Goal: Task Accomplishment & Management: Use online tool/utility

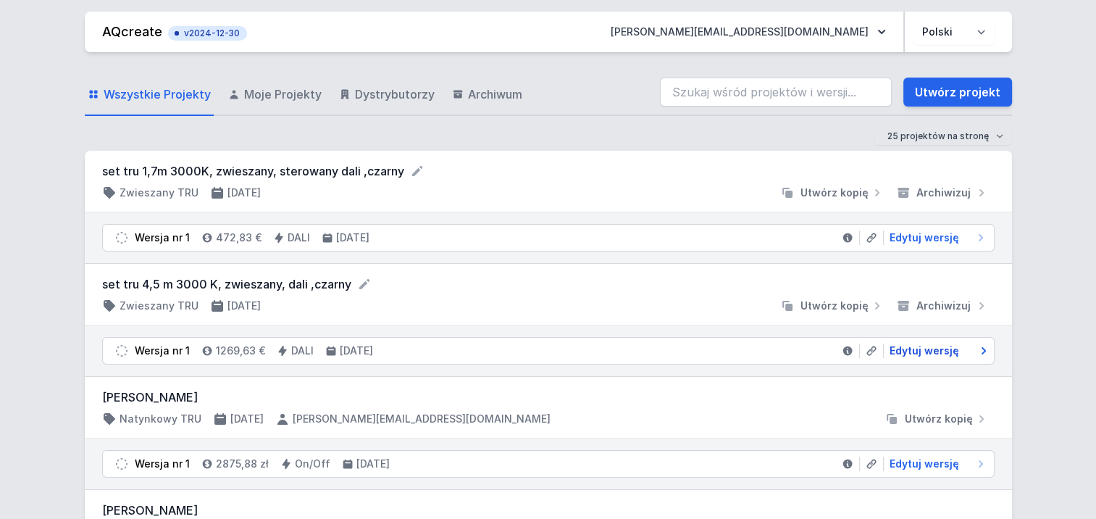
click at [923, 348] on span "Edytuj wersję" at bounding box center [924, 350] width 70 height 14
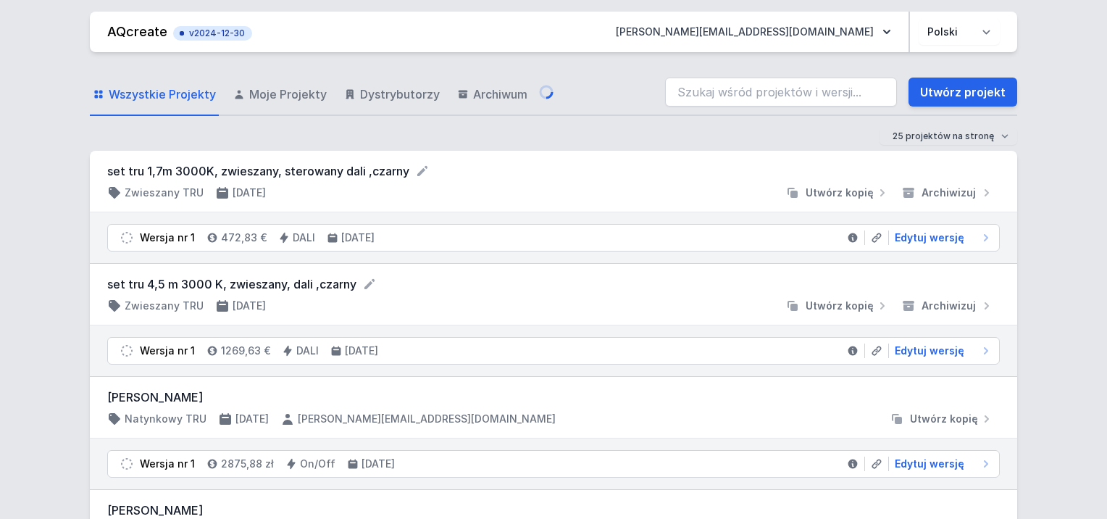
select select "M"
select select "3000"
select select "4"
select select "2"
select select "opal"
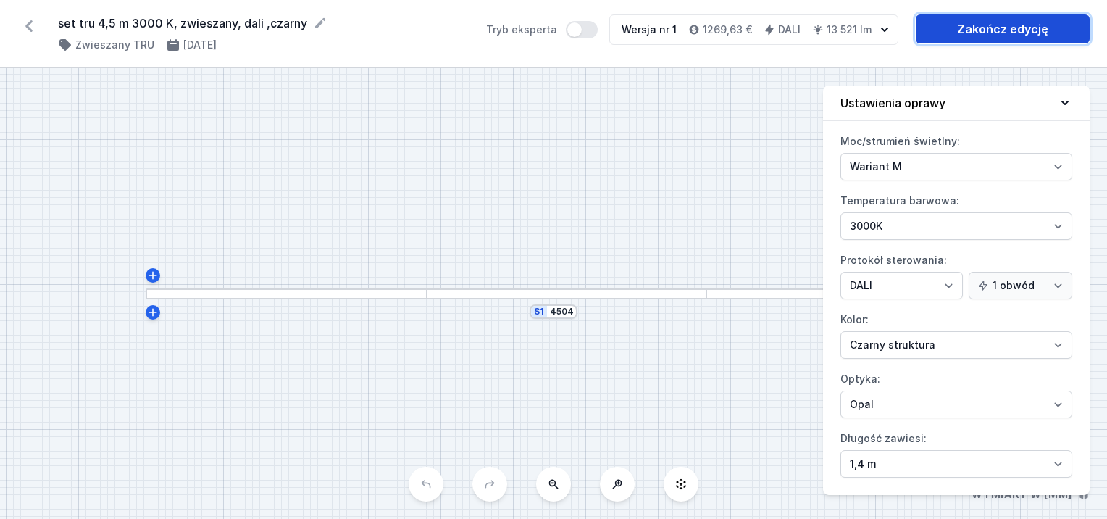
click at [989, 28] on link "Zakończ edycję" at bounding box center [1003, 28] width 174 height 29
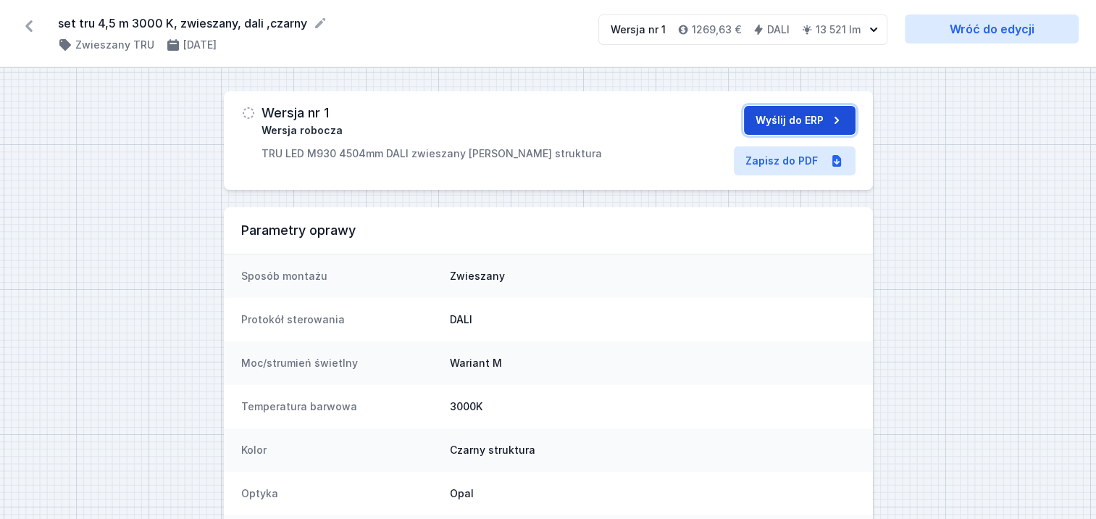
click at [797, 114] on button "Wyślij do ERP" at bounding box center [800, 120] width 112 height 29
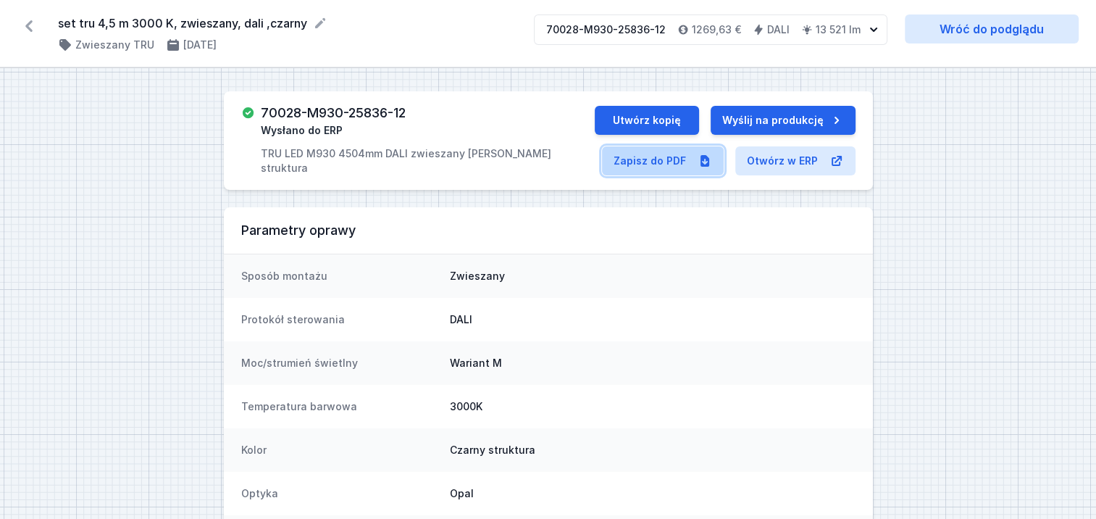
click at [661, 156] on link "Zapisz do PDF" at bounding box center [663, 160] width 122 height 29
click at [23, 17] on icon at bounding box center [28, 25] width 23 height 23
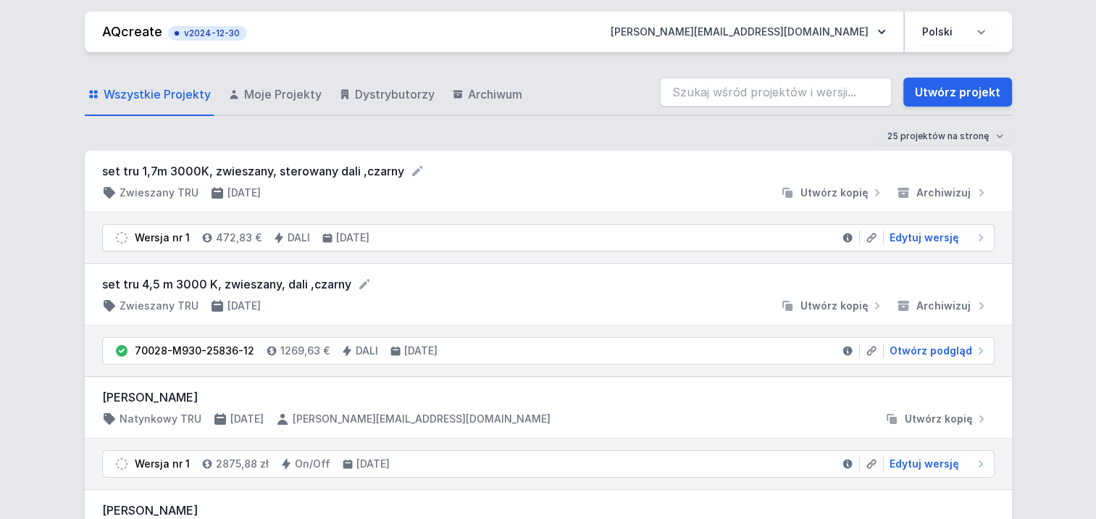
click at [619, 162] on div "set tru 1,7m 3000K, zwieszany, sterowany dali ,[PERSON_NAME] Zwieszany TRU [DAT…" at bounding box center [548, 182] width 927 height 62
click at [831, 93] on input "search" at bounding box center [776, 92] width 232 height 29
type input "s"
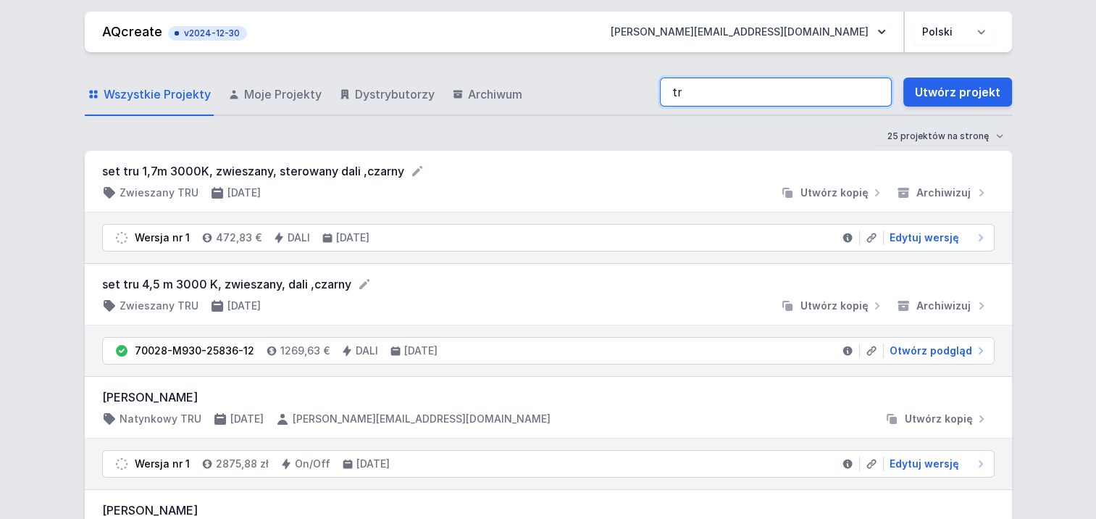
drag, startPoint x: 717, startPoint y: 94, endPoint x: 1059, endPoint y: 172, distance: 350.5
click at [717, 94] on input "tr" at bounding box center [776, 92] width 232 height 29
click at [686, 90] on input "trtru" at bounding box center [776, 92] width 232 height 29
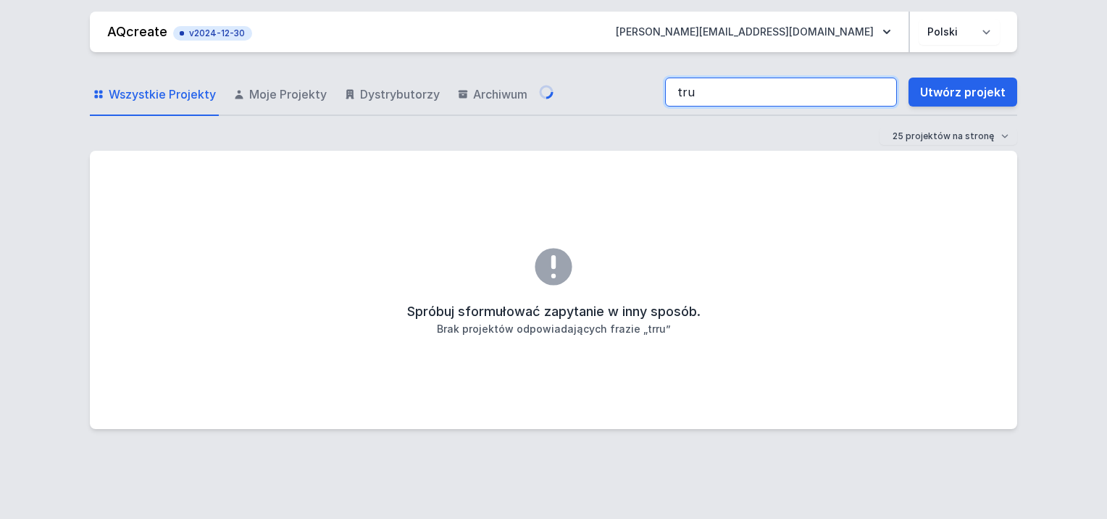
click at [711, 93] on input "tru" at bounding box center [781, 92] width 232 height 29
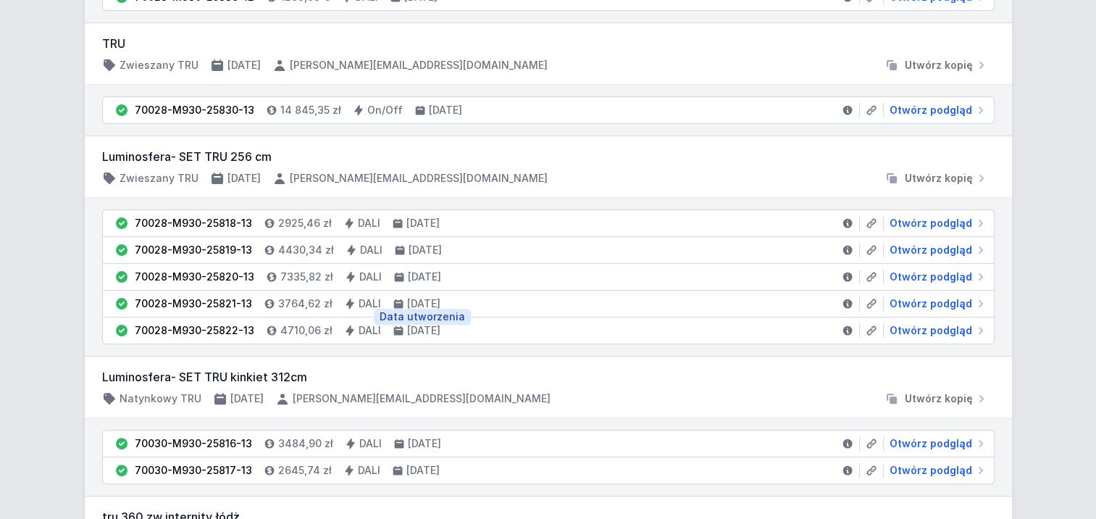
scroll to position [362, 0]
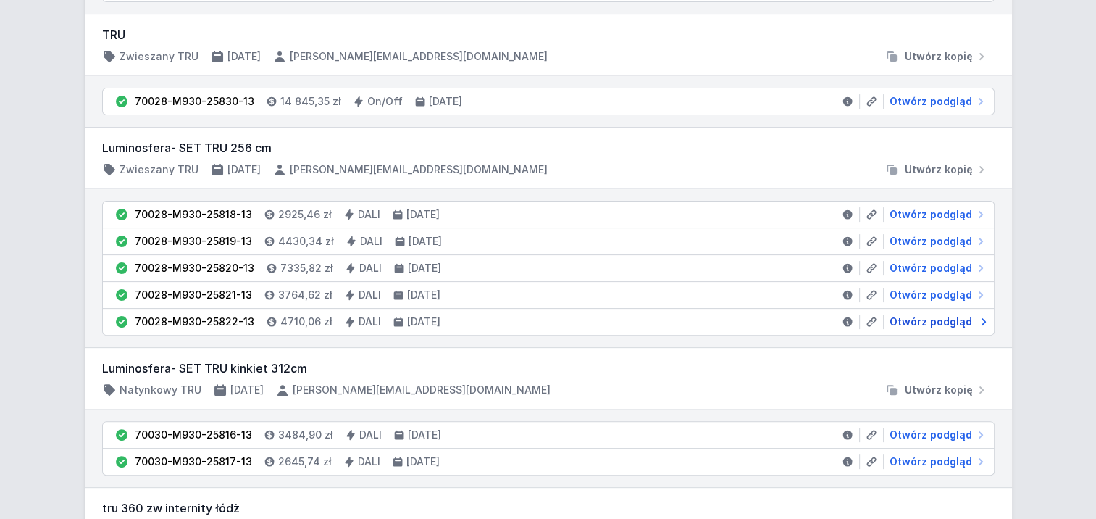
type input "tru"
click at [955, 322] on span "Otwórz podgląd" at bounding box center [930, 321] width 83 height 14
click at [927, 320] on span "Otwórz podgląd" at bounding box center [930, 321] width 83 height 14
select select "M"
select select "3000"
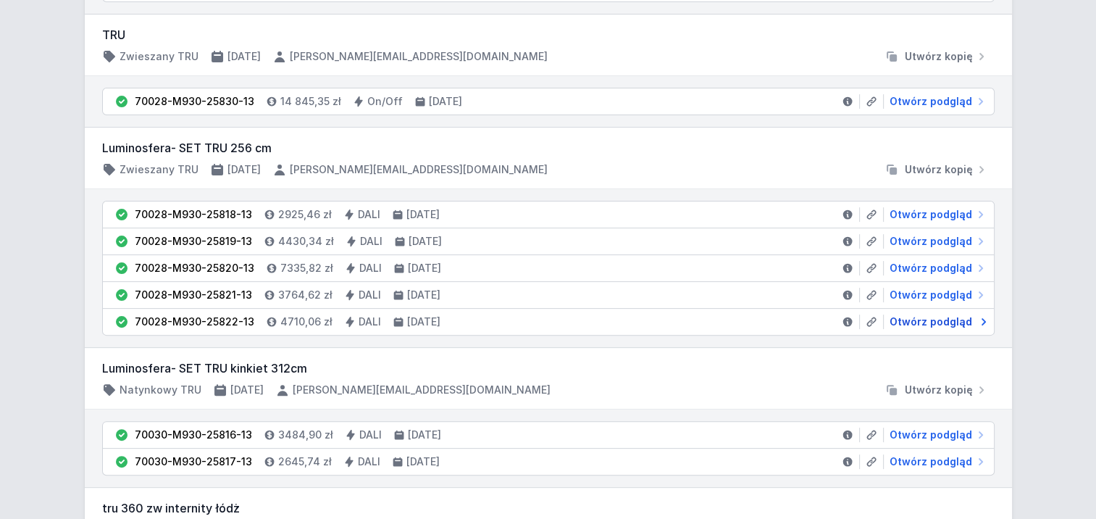
select select "4"
select select "opal"
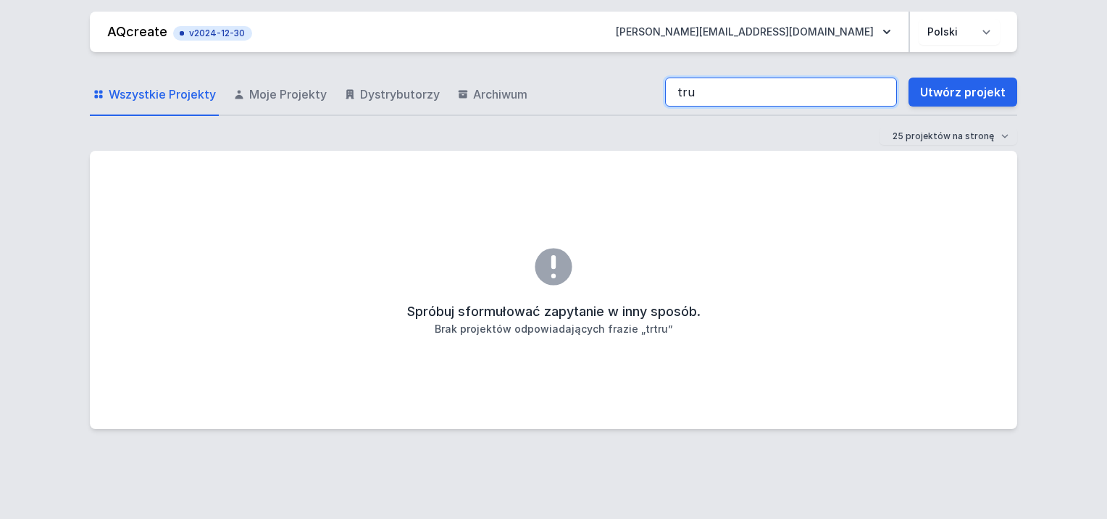
click at [703, 95] on input "tru" at bounding box center [781, 92] width 232 height 29
click at [886, 96] on input "tru" at bounding box center [781, 92] width 232 height 29
click at [882, 91] on input "tru" at bounding box center [781, 92] width 232 height 29
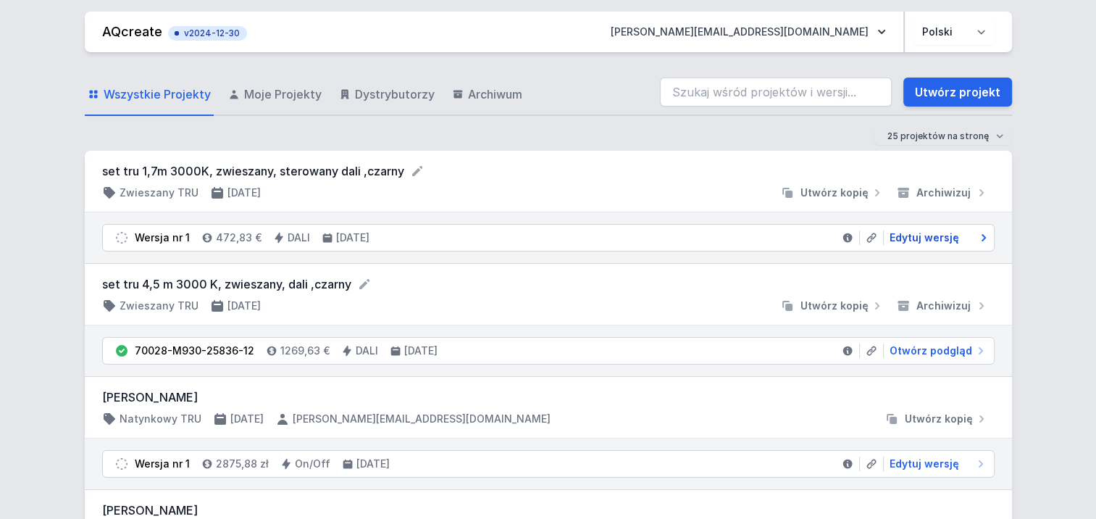
click at [909, 241] on span "Edytuj wersję" at bounding box center [924, 237] width 70 height 14
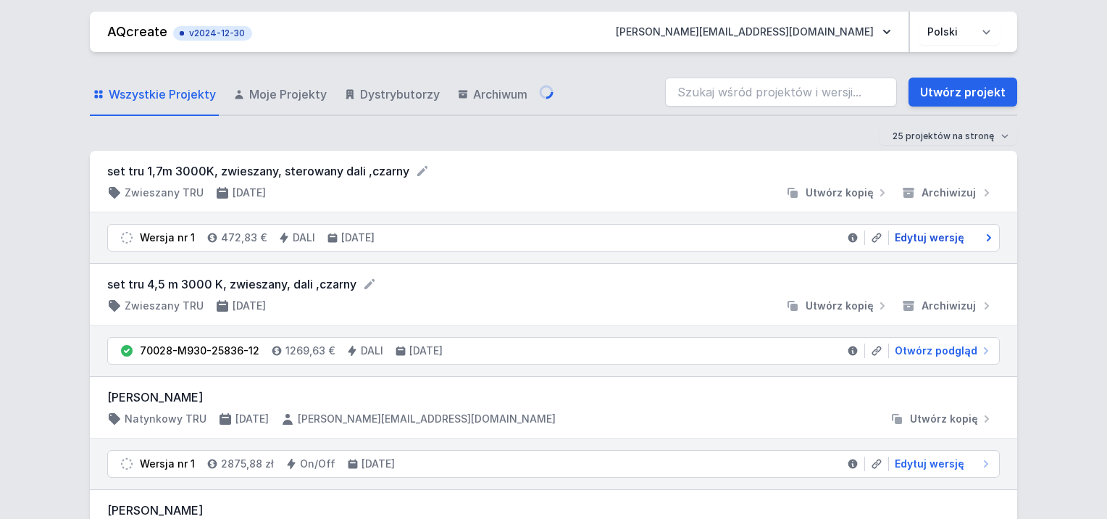
select select "M"
select select "3000"
select select "4"
select select "2"
select select "opal"
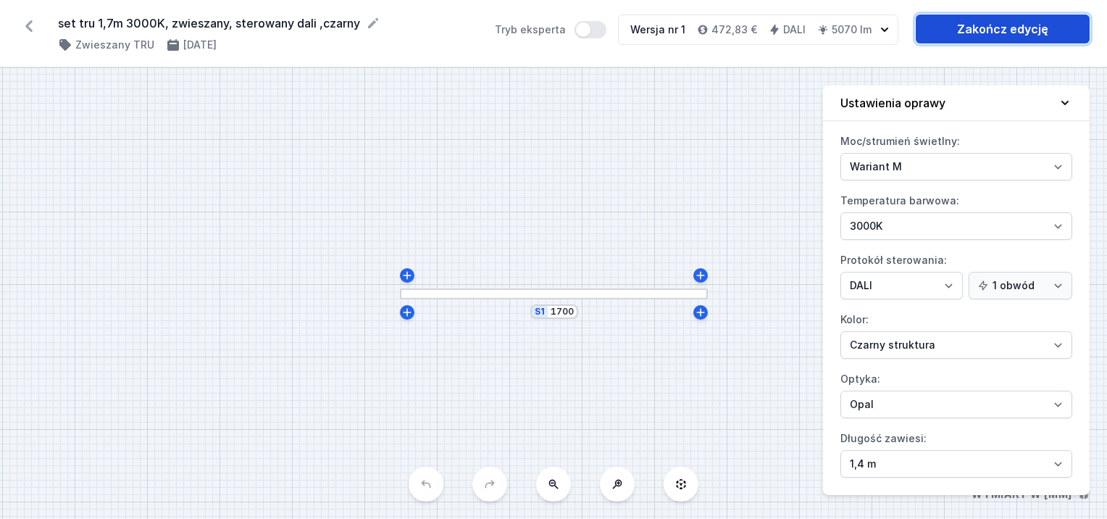
click at [995, 29] on link "Zakończ edycję" at bounding box center [1003, 28] width 174 height 29
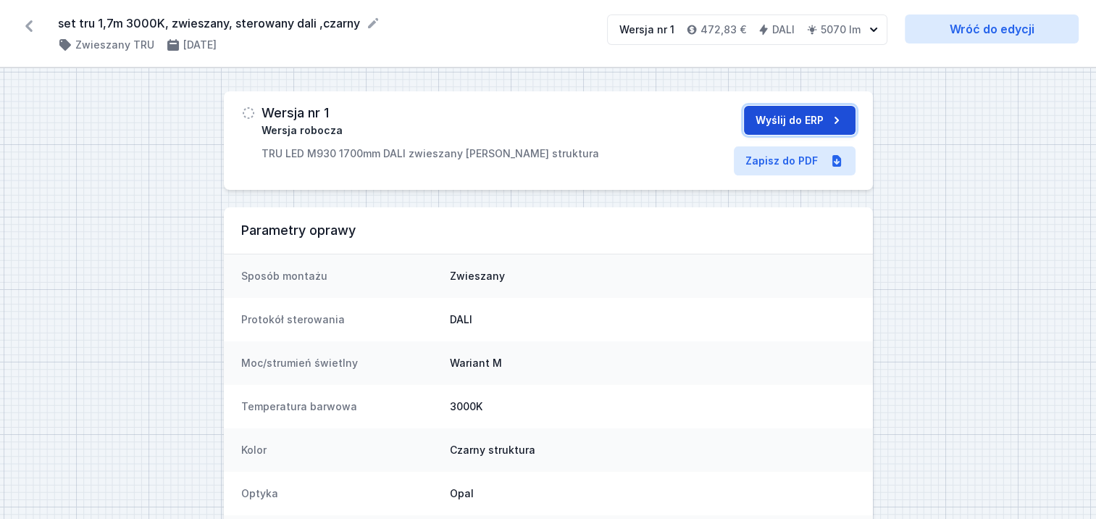
click at [808, 117] on button "Wyślij do ERP" at bounding box center [800, 120] width 112 height 29
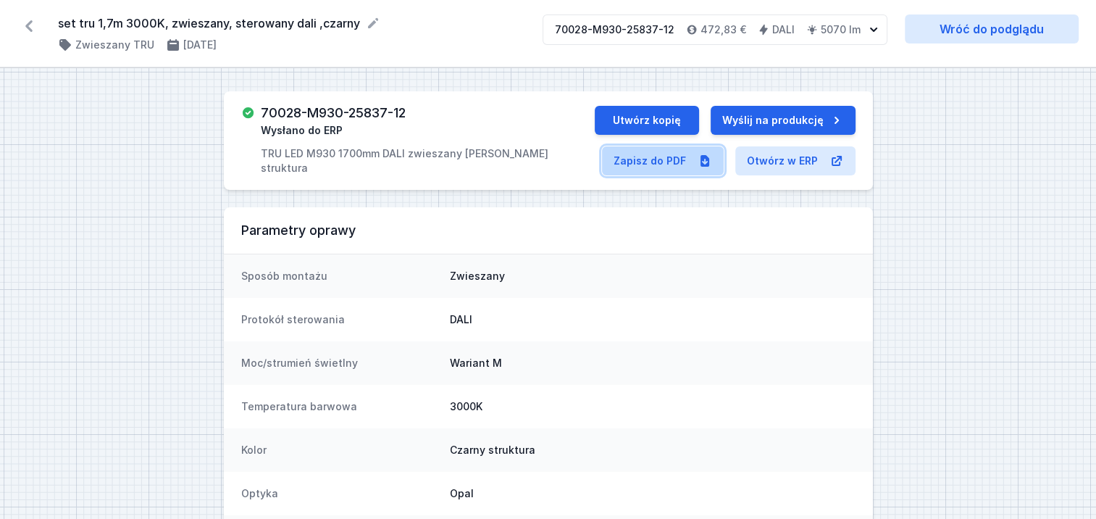
click at [669, 162] on link "Zapisz do PDF" at bounding box center [663, 160] width 122 height 29
select select "M"
select select "3000"
select select "4"
select select "2"
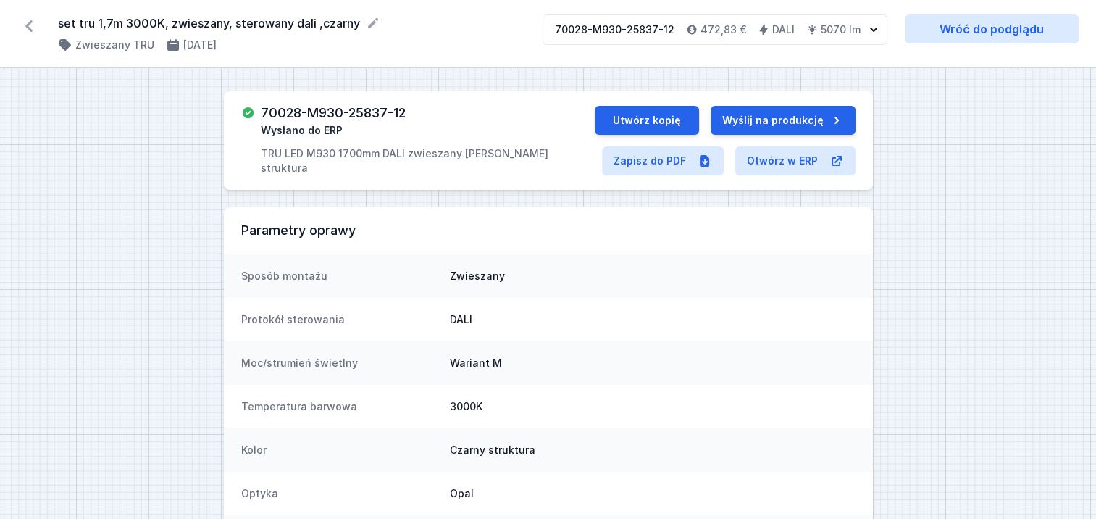
select select "opal"
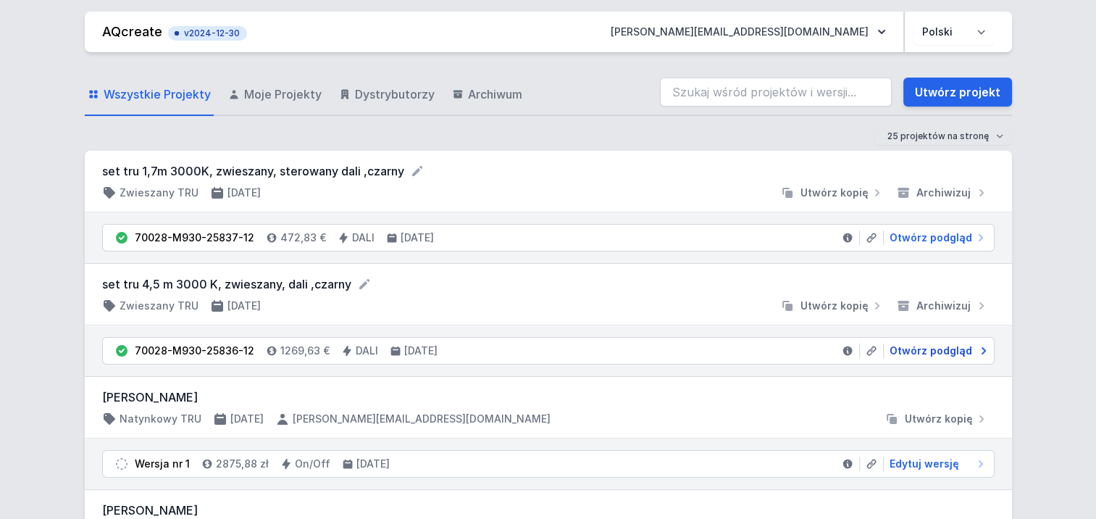
click at [945, 348] on span "Otwórz podgląd" at bounding box center [930, 350] width 83 height 14
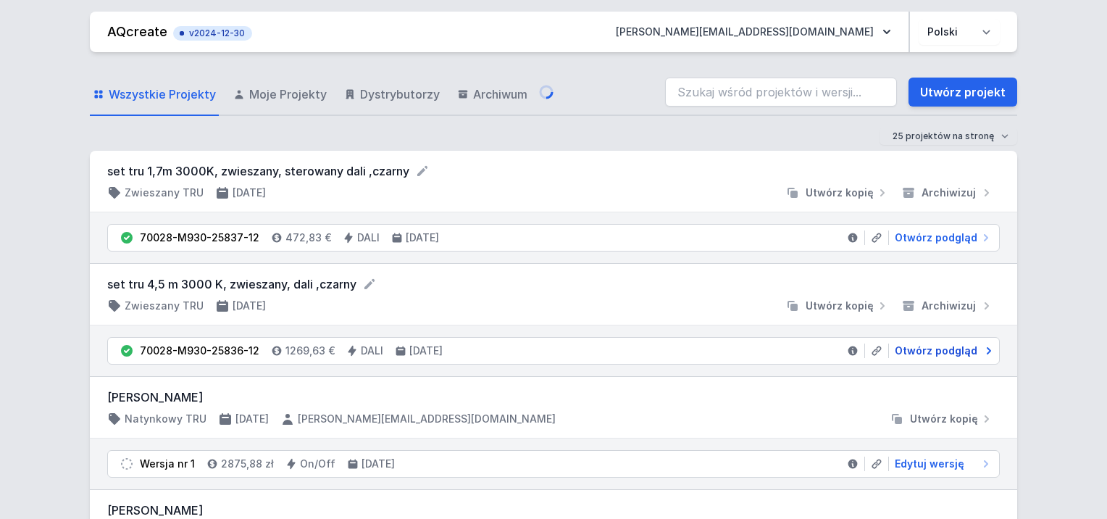
select select "M"
select select "3000"
select select "4"
select select "2"
select select "opal"
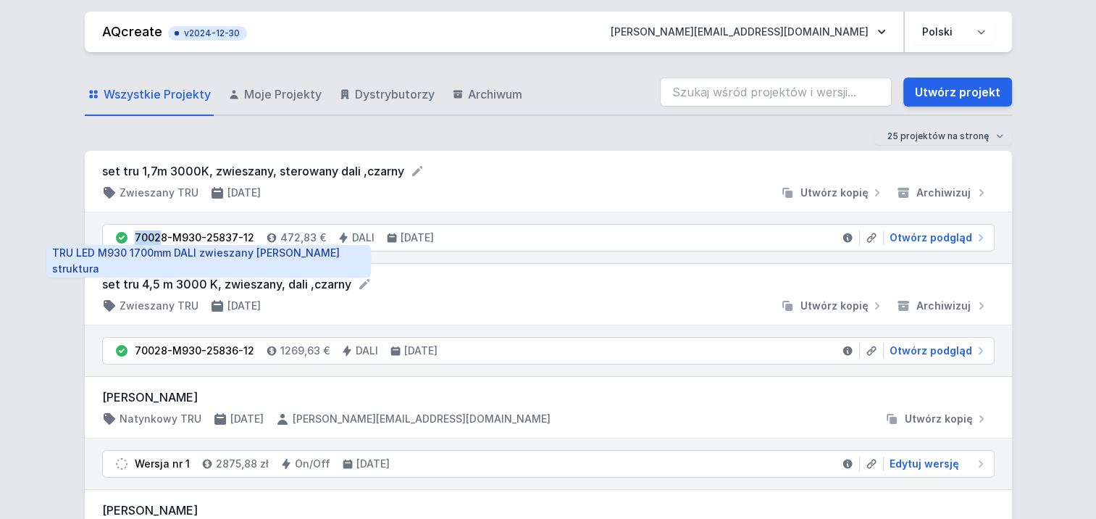
drag, startPoint x: 134, startPoint y: 233, endPoint x: 162, endPoint y: 233, distance: 27.5
click at [162, 233] on div "70028-M930-25837-12" at bounding box center [195, 237] width 120 height 14
click at [168, 231] on div "70028-M930-25837-12" at bounding box center [195, 237] width 120 height 14
drag, startPoint x: 168, startPoint y: 231, endPoint x: 150, endPoint y: 218, distance: 22.3
click at [150, 218] on div "70028-M930-25837-12 472,83 € DALI [DATE] Otwórz podgląd" at bounding box center [548, 237] width 927 height 51
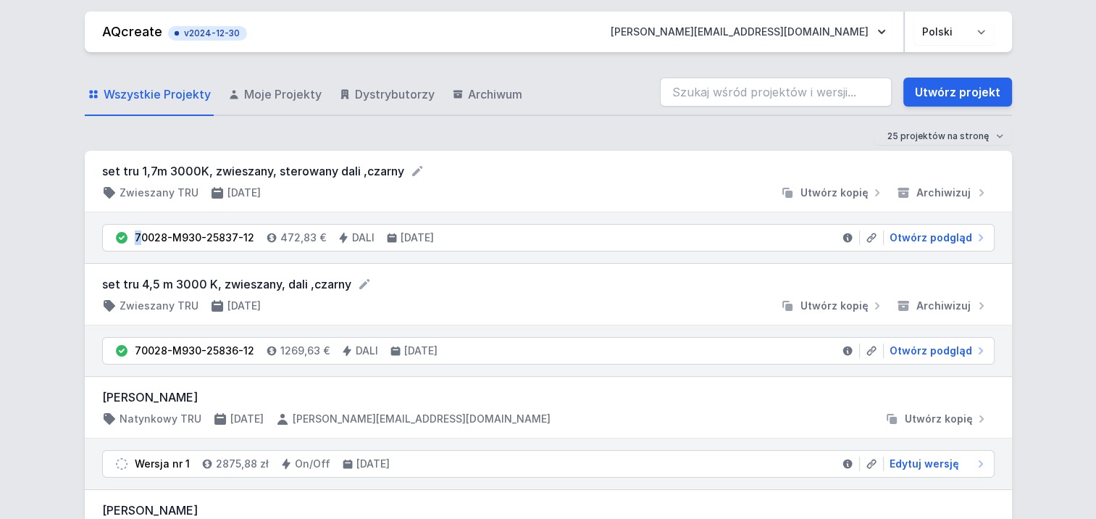
drag, startPoint x: 150, startPoint y: 218, endPoint x: 137, endPoint y: 226, distance: 15.3
click at [137, 226] on li "70028-M930-25837-12 472,83 € DALI [DATE] Otwórz podgląd" at bounding box center [548, 238] width 891 height 26
click at [134, 225] on li "70028-M930-25837-12 472,83 € DALI [DATE] Otwórz podgląd" at bounding box center [548, 238] width 891 height 26
click at [353, 198] on div at bounding box center [523, 192] width 502 height 14
drag, startPoint x: 135, startPoint y: 238, endPoint x: 252, endPoint y: 242, distance: 116.7
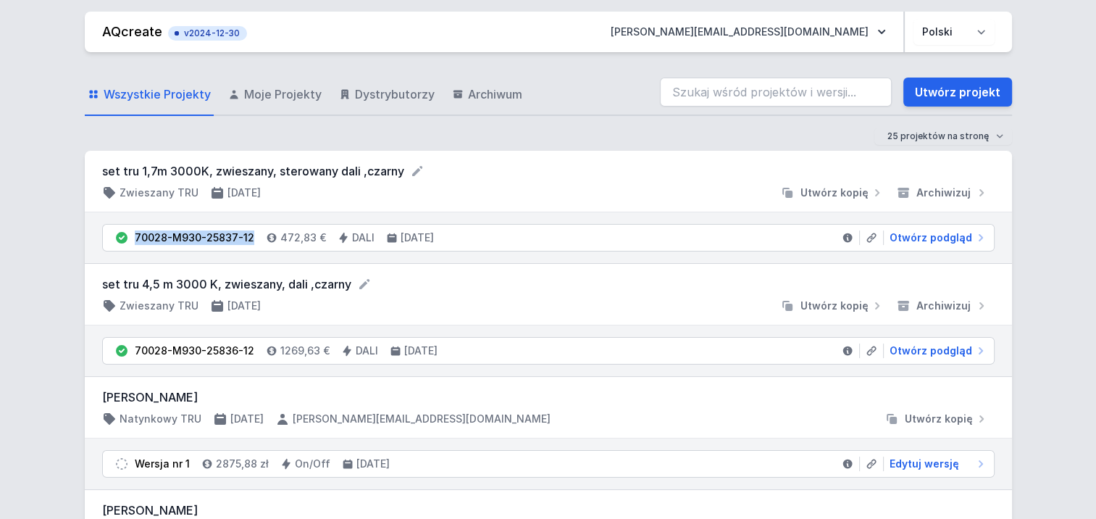
click at [252, 242] on li "70028-M930-25837-12 472,83 € DALI [DATE] Otwórz podgląd" at bounding box center [548, 238] width 891 height 26
copy div "70028-M930-25837-12"
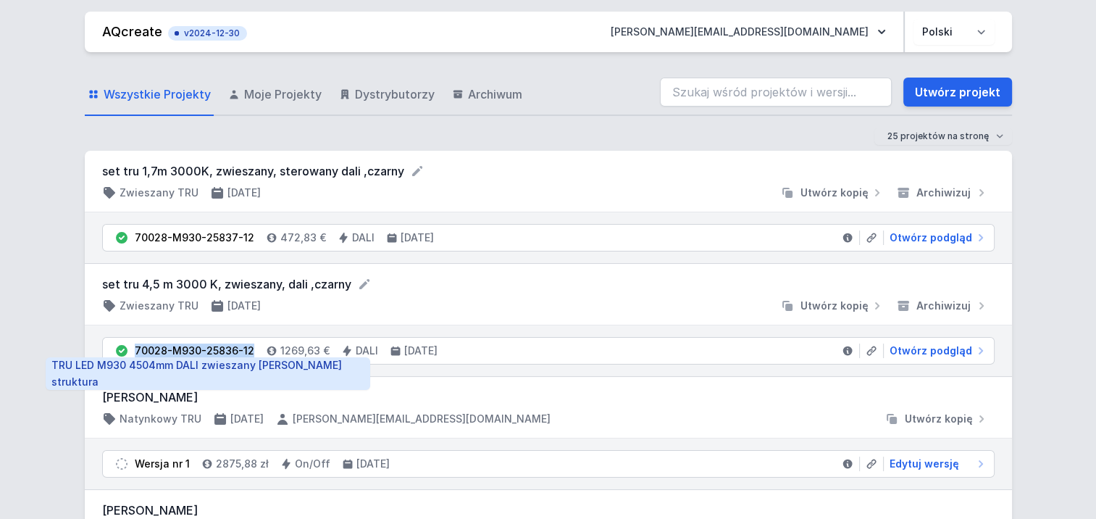
drag, startPoint x: 134, startPoint y: 348, endPoint x: 249, endPoint y: 353, distance: 115.3
click at [249, 353] on div "70028-M930-25836-12" at bounding box center [195, 350] width 120 height 14
copy div "70028-M930-25836-12"
